Goal: Information Seeking & Learning: Learn about a topic

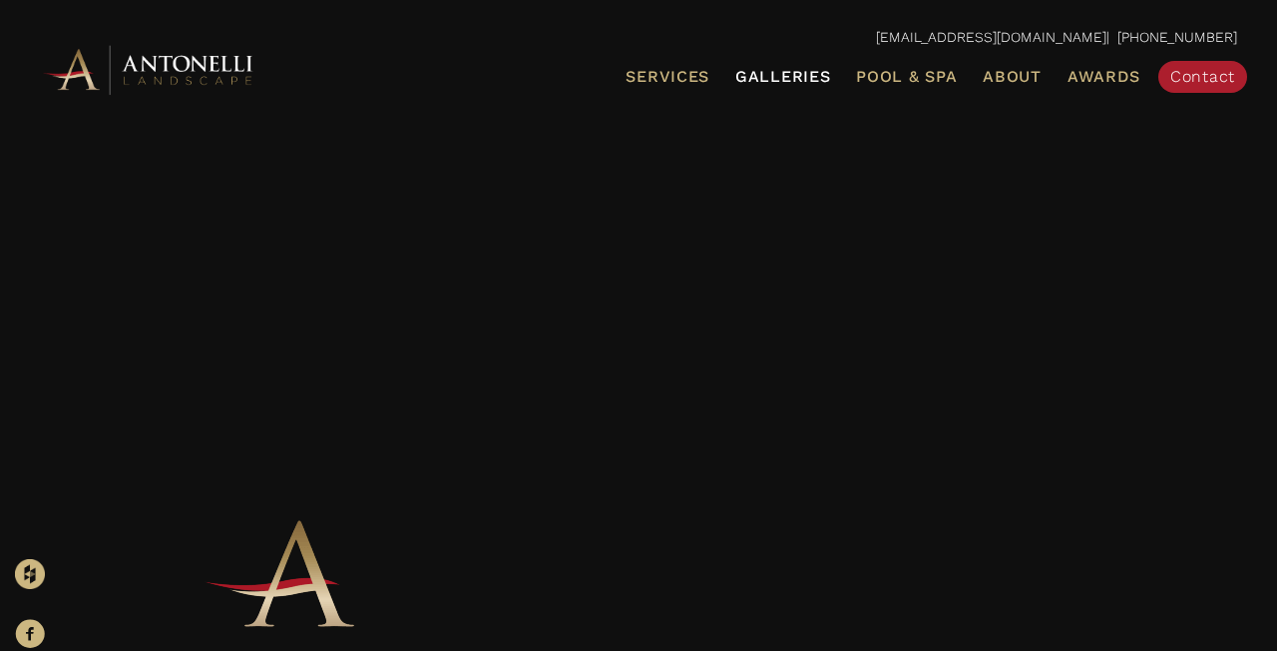
click at [786, 71] on span "Galleries" at bounding box center [782, 76] width 95 height 19
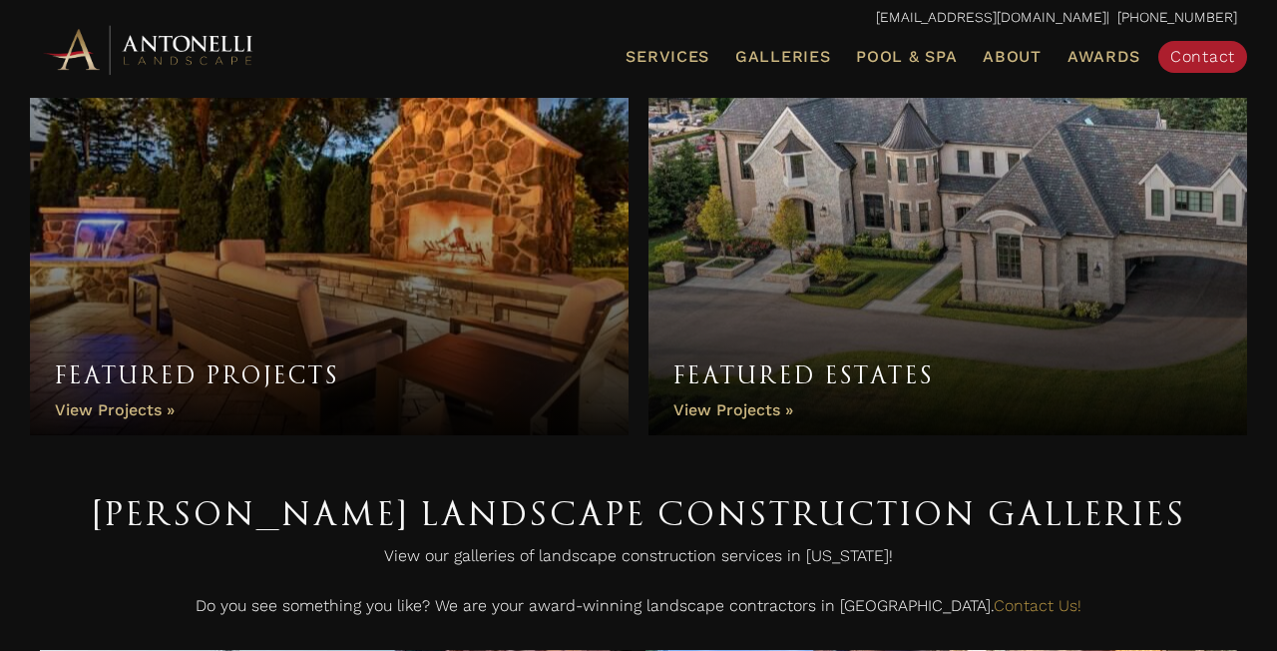
scroll to position [106, 0]
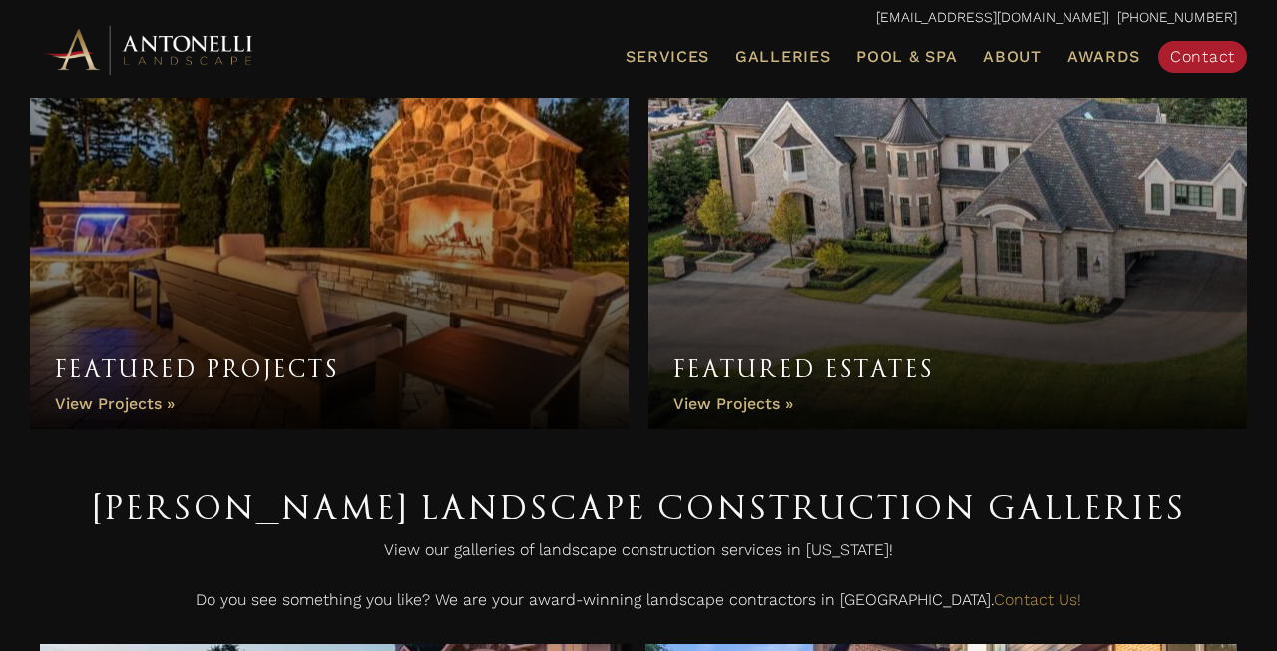
click at [858, 230] on link "Featured Estates" at bounding box center [948, 219] width 599 height 419
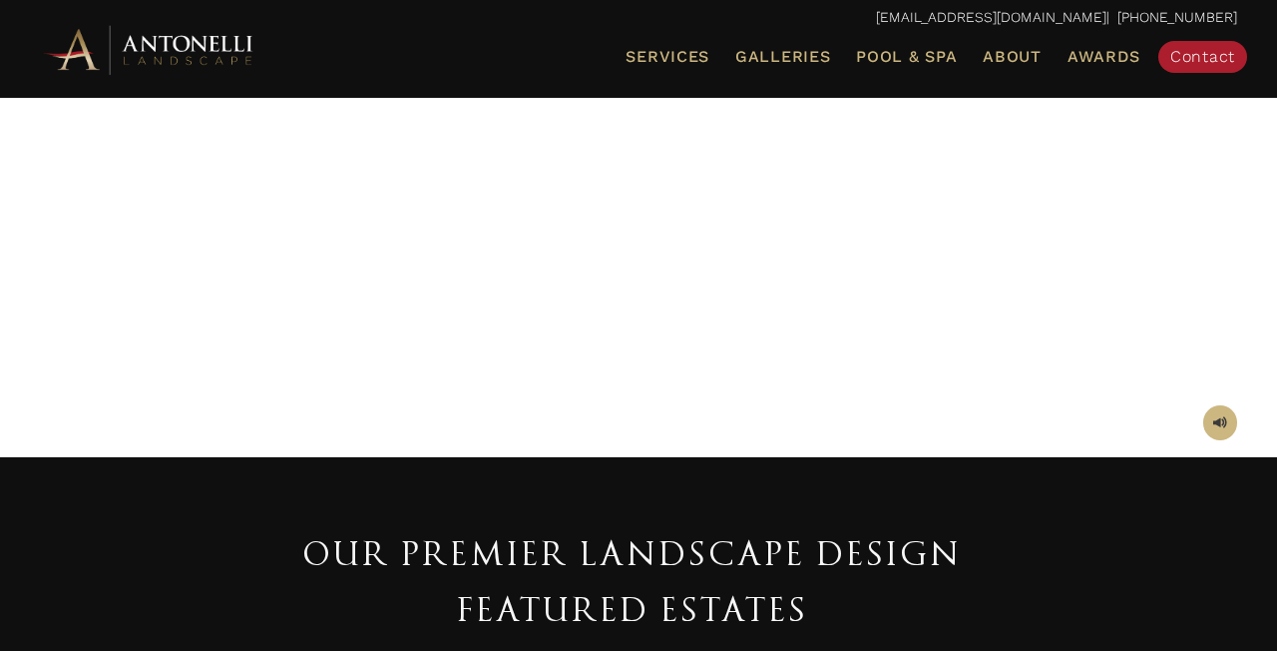
scroll to position [363, 0]
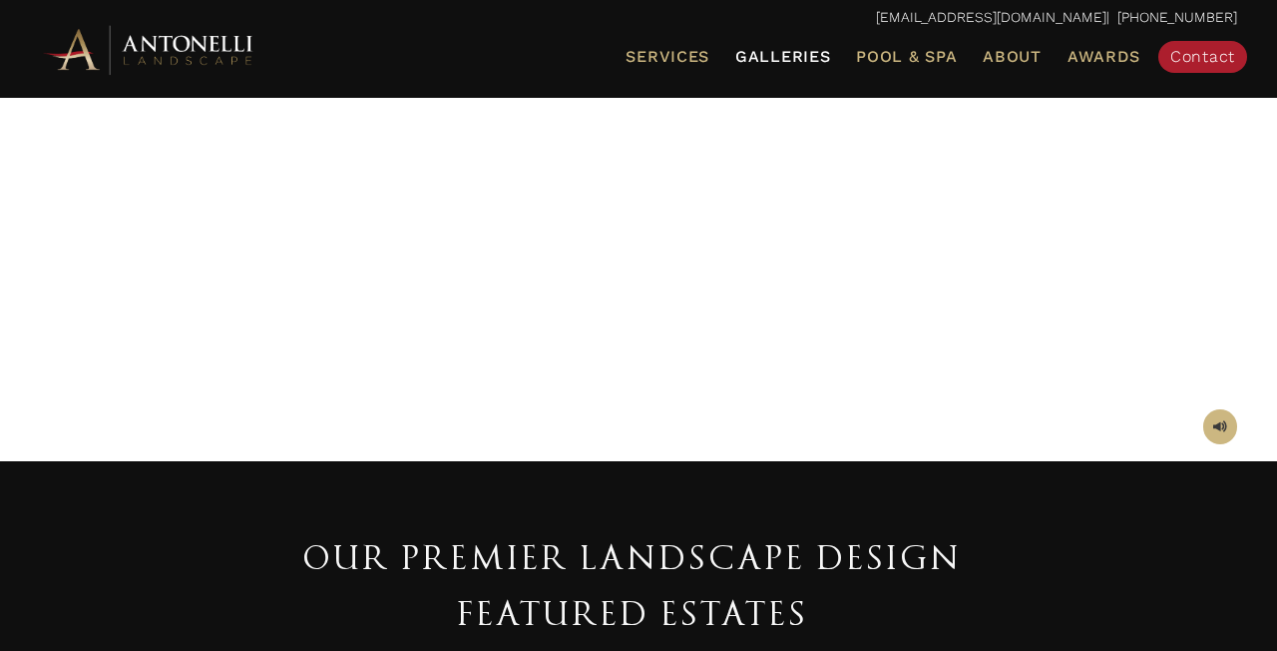
click at [773, 56] on span "Galleries" at bounding box center [782, 56] width 95 height 19
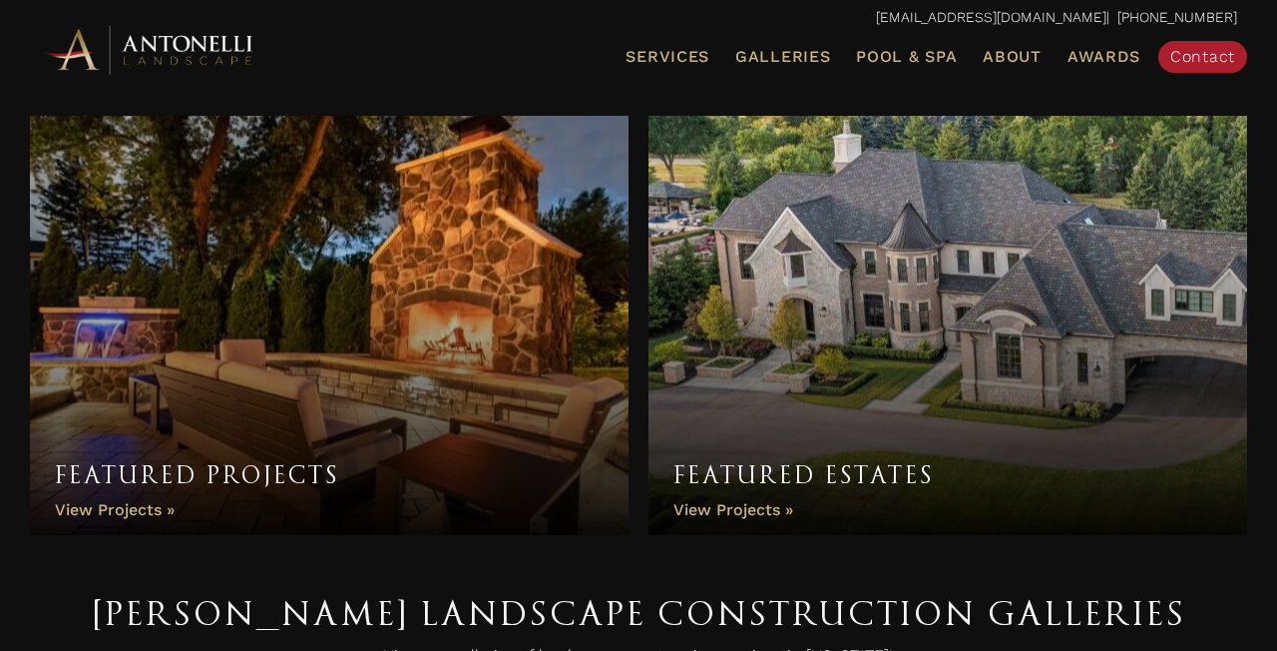
click at [803, 371] on link "Featured Estates" at bounding box center [948, 325] width 599 height 419
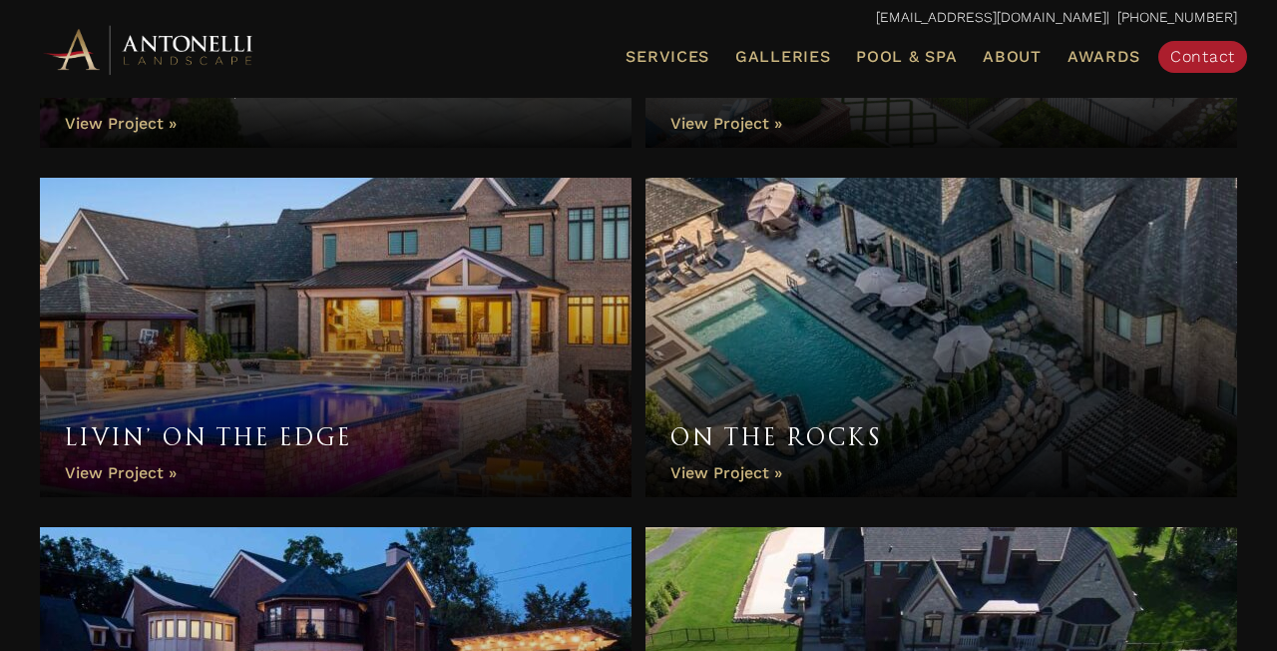
scroll to position [1324, 0]
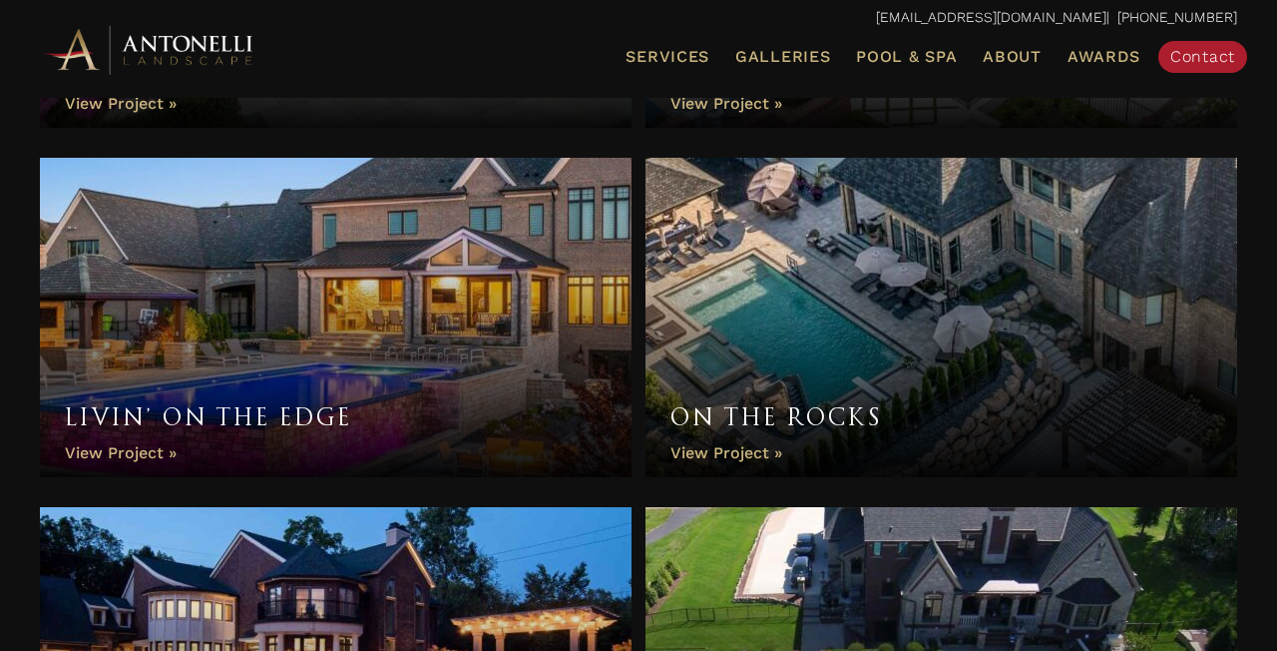
click at [915, 276] on link "On the Rocks" at bounding box center [942, 317] width 592 height 319
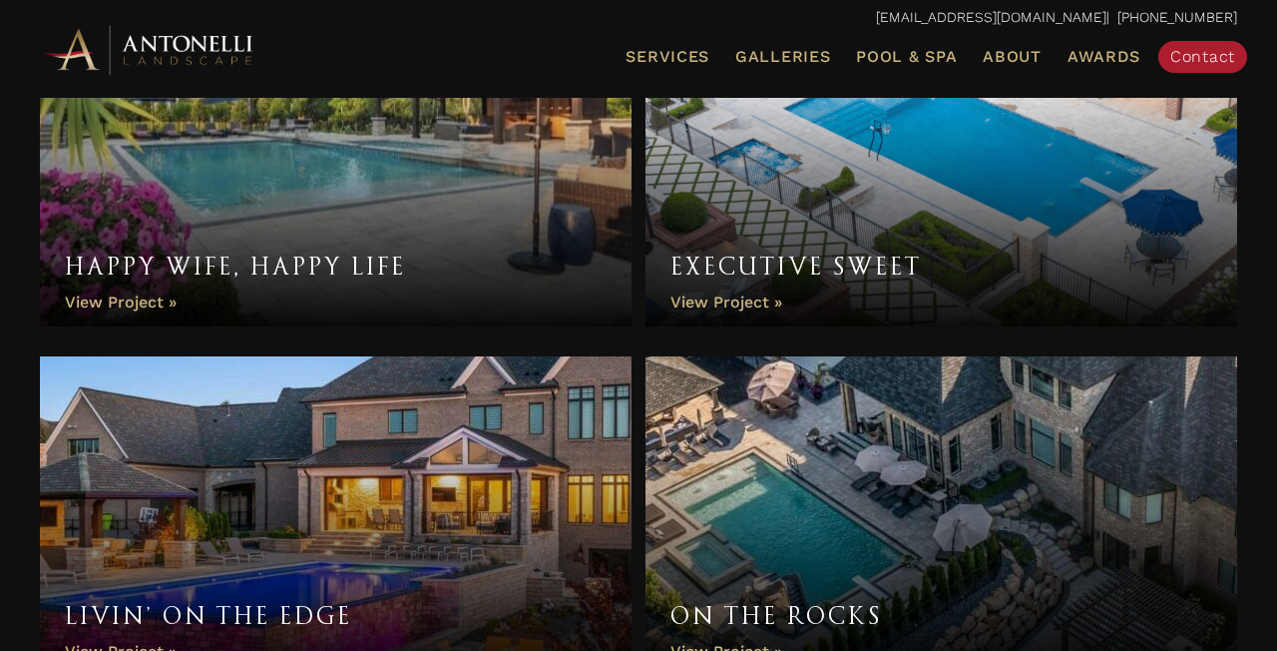
scroll to position [1118, 0]
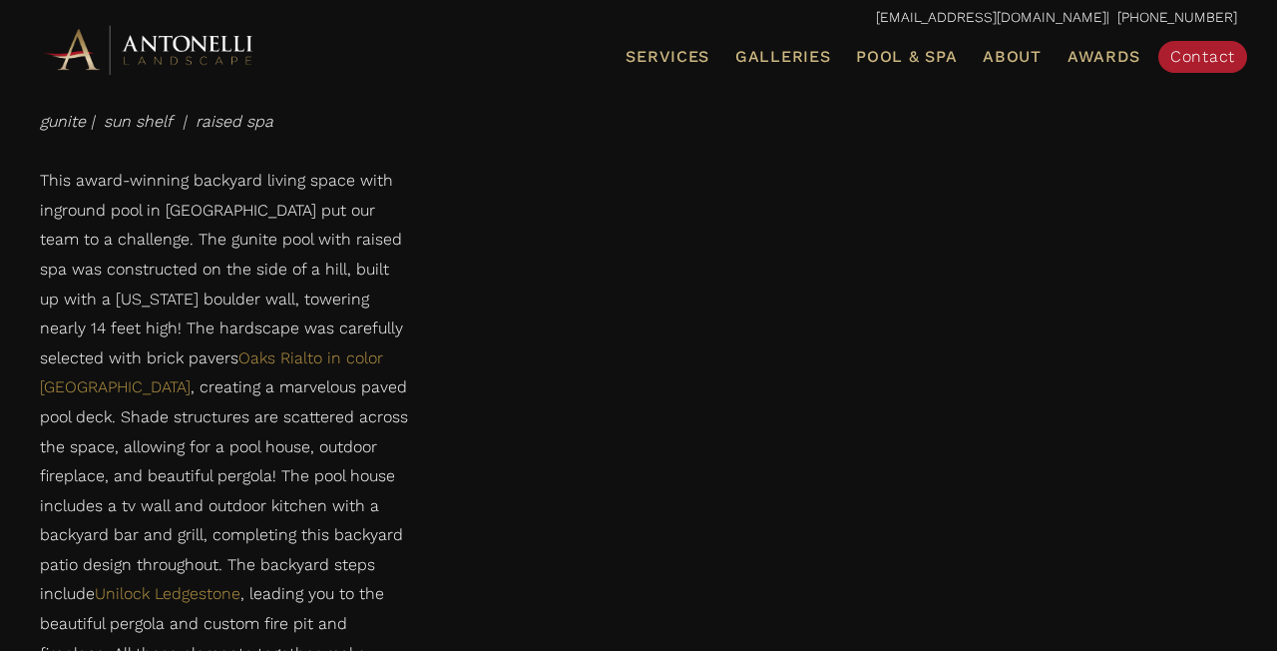
scroll to position [4022, 0]
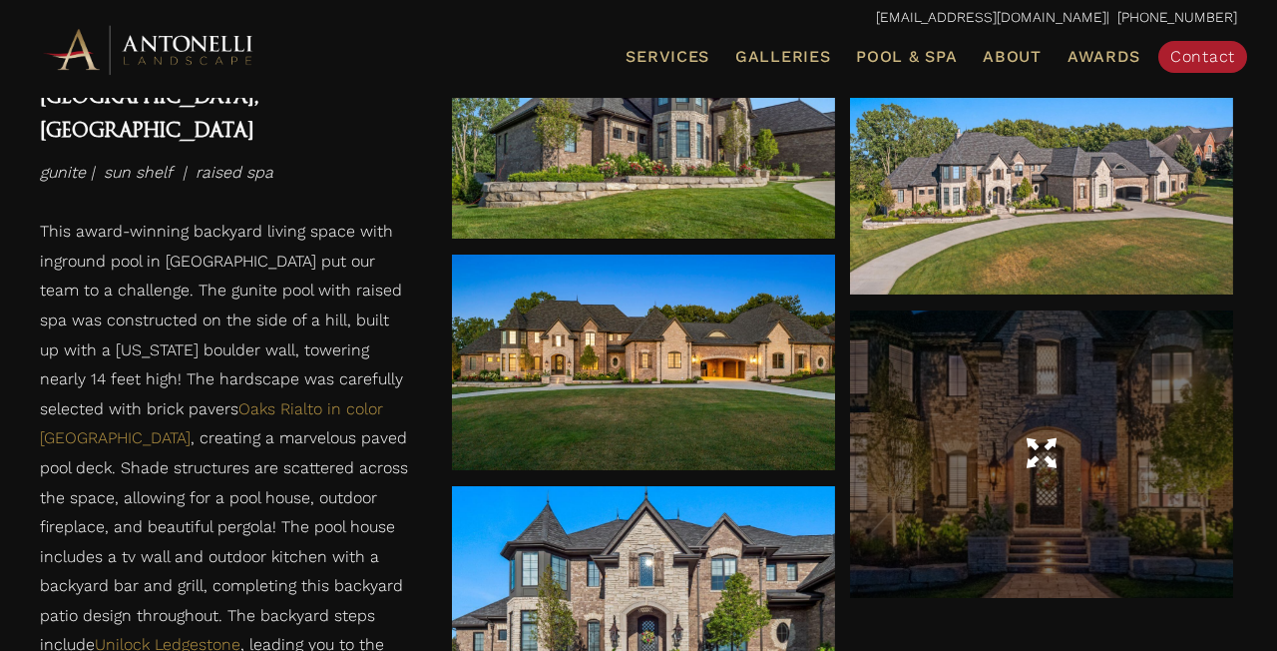
click at [1036, 514] on div at bounding box center [1041, 453] width 383 height 287
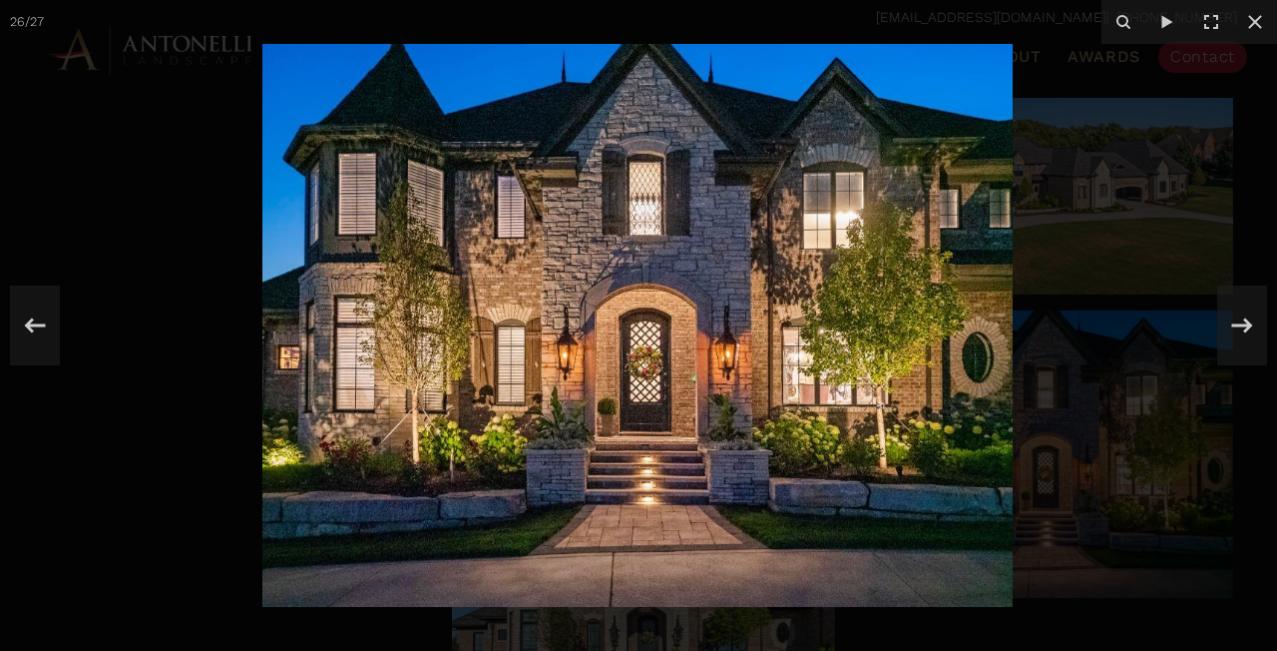
click at [767, 417] on img at bounding box center [637, 325] width 750 height 563
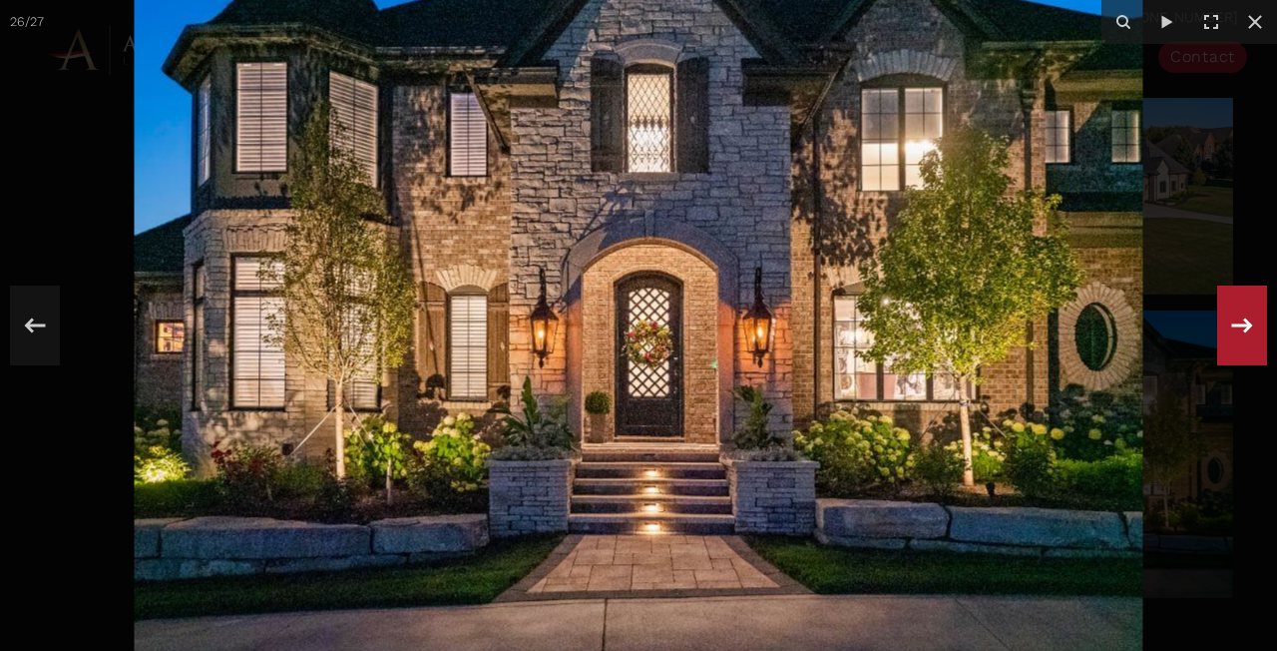
click at [1243, 323] on icon at bounding box center [1242, 325] width 36 height 66
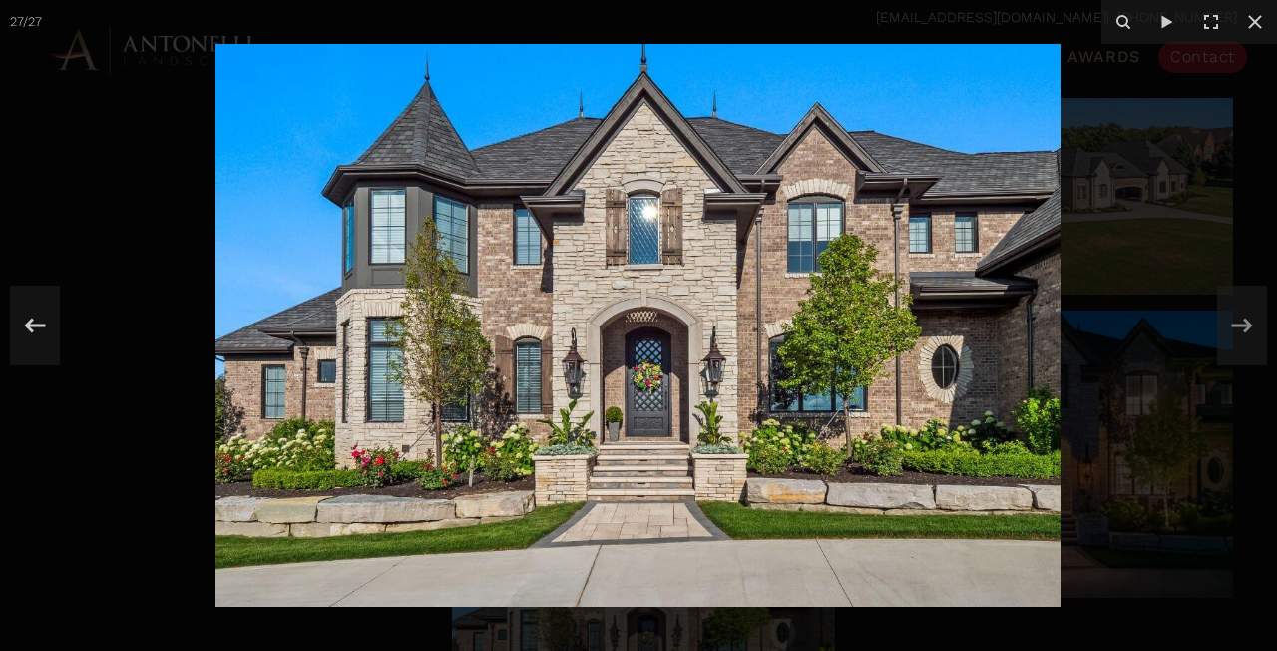
click at [1193, 244] on div at bounding box center [638, 325] width 1277 height 651
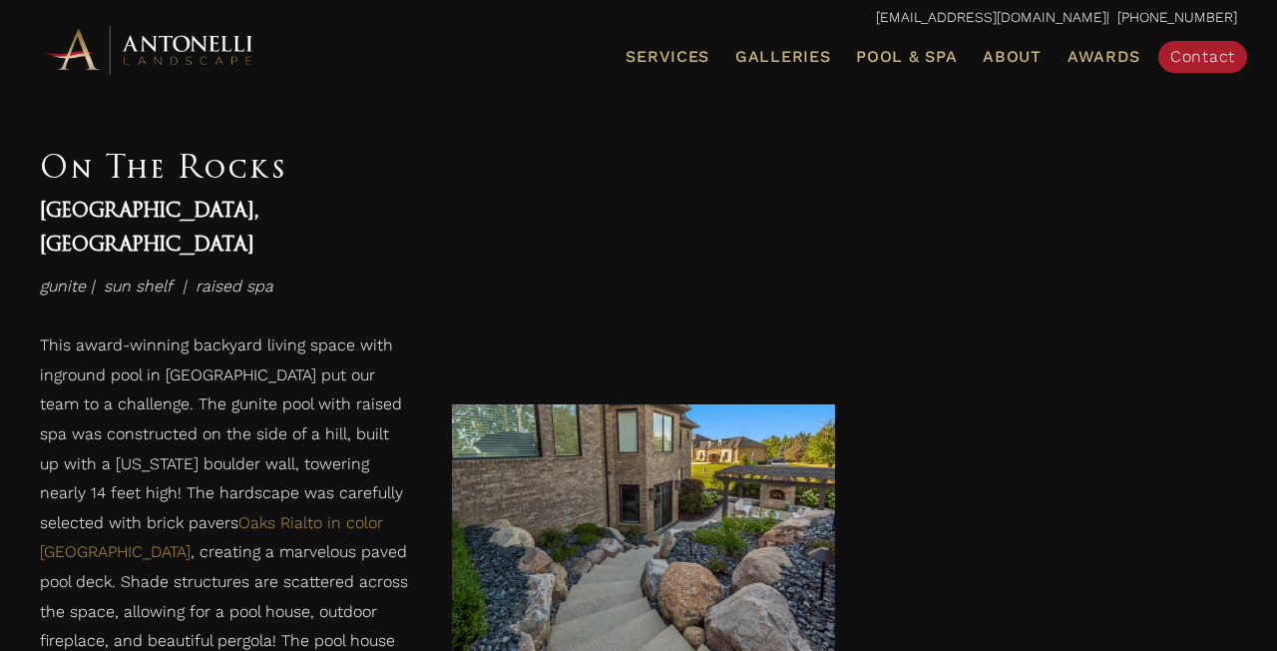
scroll to position [3125, 0]
